Goal: Navigation & Orientation: Find specific page/section

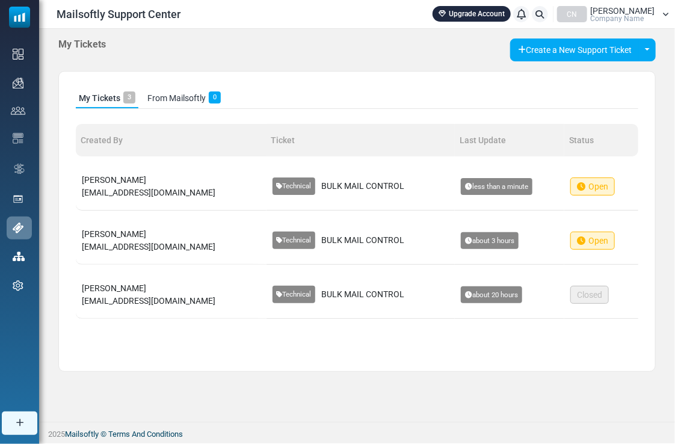
click at [186, 98] on link "From Mailsoftly 0" at bounding box center [183, 98] width 79 height 20
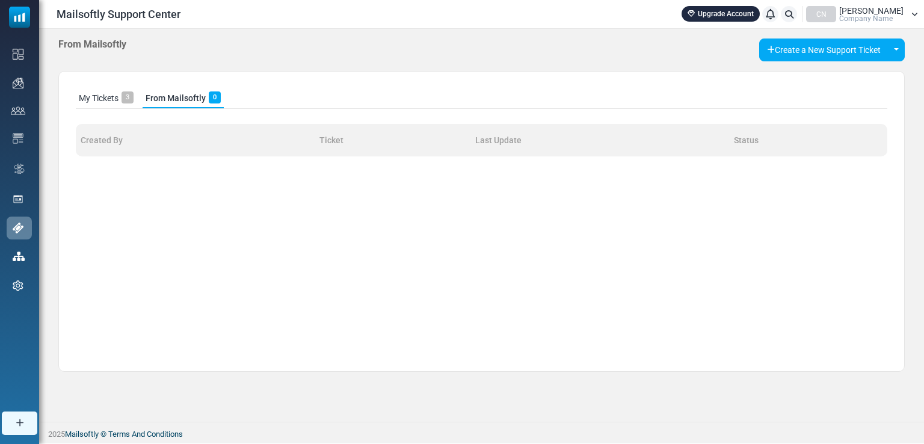
click at [108, 102] on link "My Tickets 3" at bounding box center [106, 98] width 61 height 20
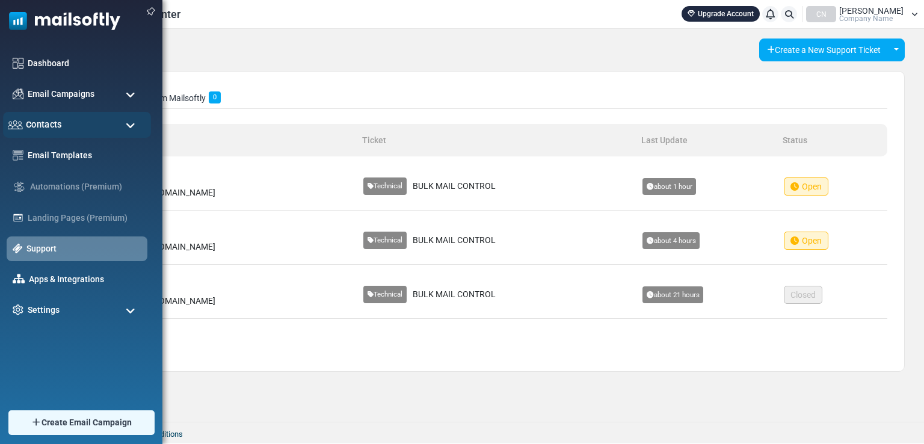
click at [93, 122] on div "Contacts" at bounding box center [77, 125] width 148 height 26
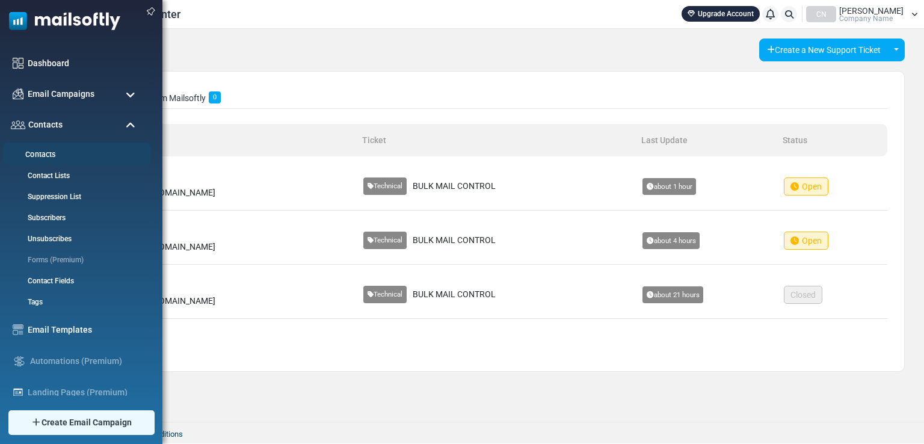
click at [64, 153] on link "Contacts" at bounding box center [75, 154] width 144 height 11
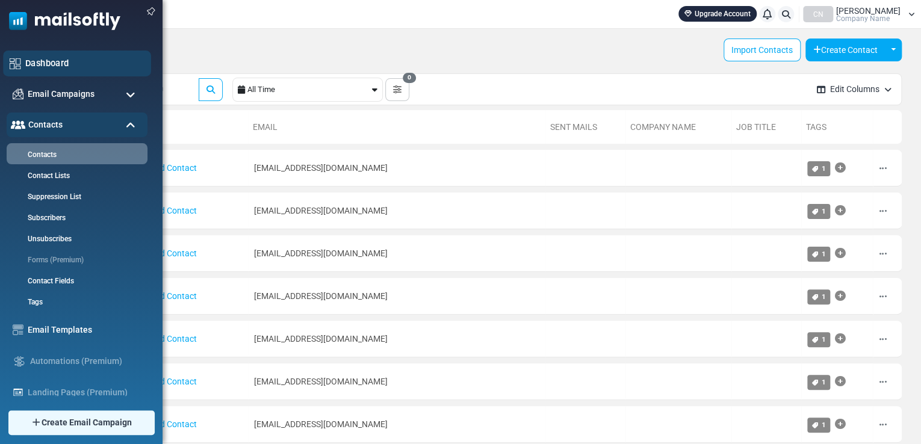
click at [41, 55] on div "Dashboard" at bounding box center [77, 64] width 148 height 26
